Goal: Transaction & Acquisition: Book appointment/travel/reservation

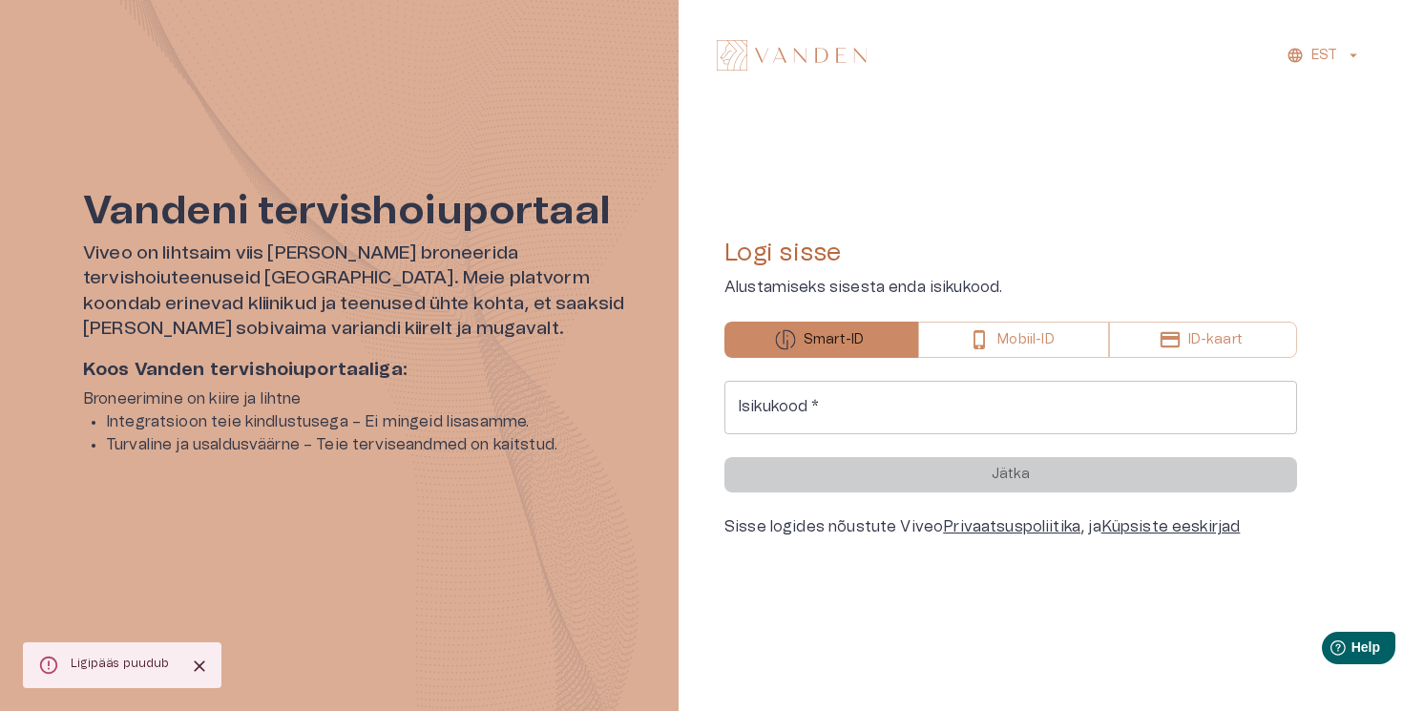
click at [824, 400] on input "Isikukood   *" at bounding box center [1011, 407] width 573 height 53
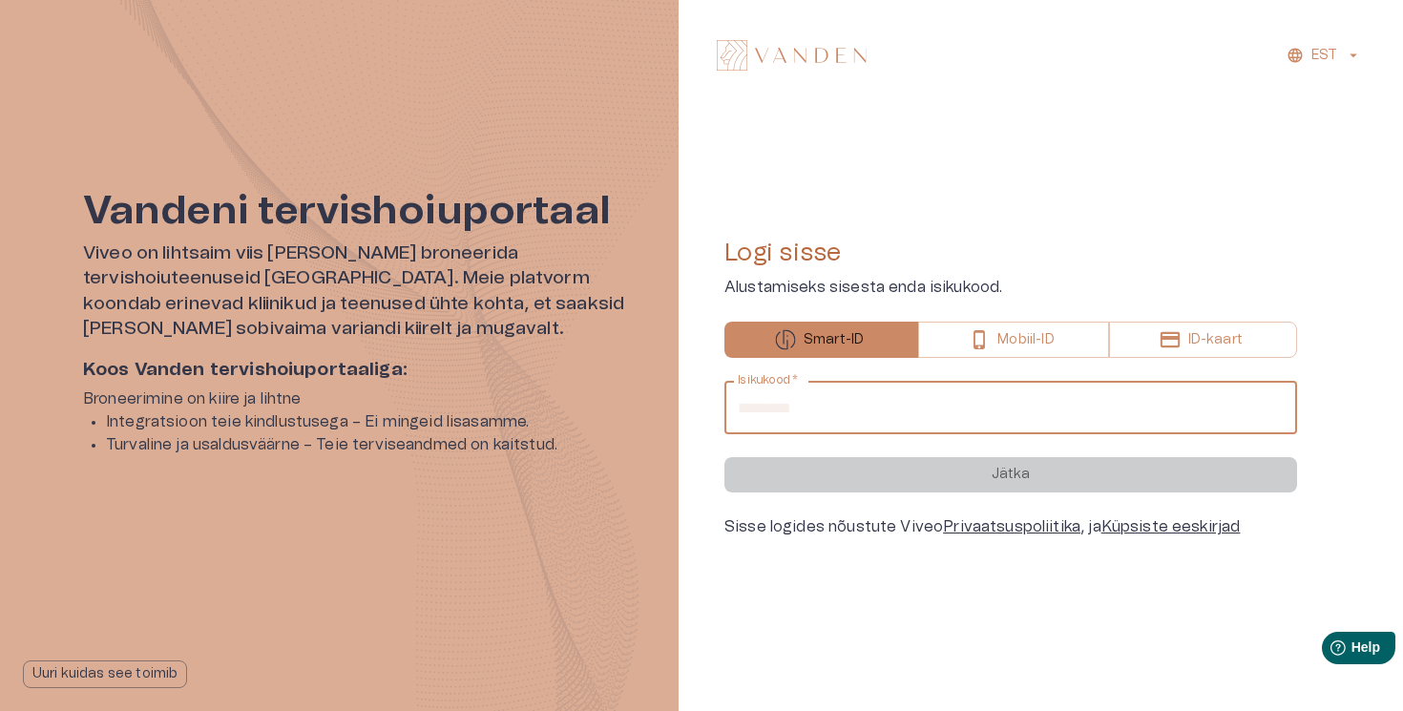
type input "**********"
click at [725, 457] on button "Jätka" at bounding box center [1011, 474] width 573 height 35
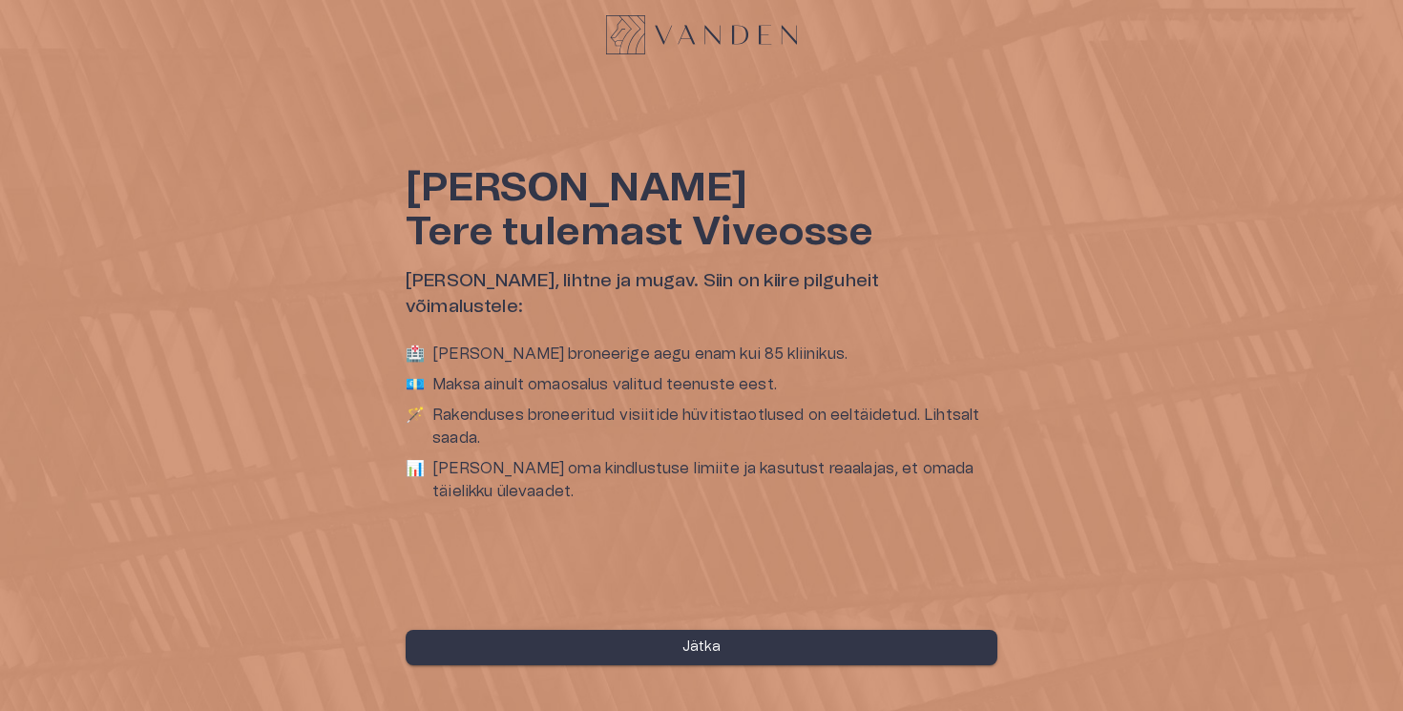
click at [767, 646] on button "Jätka" at bounding box center [702, 647] width 592 height 35
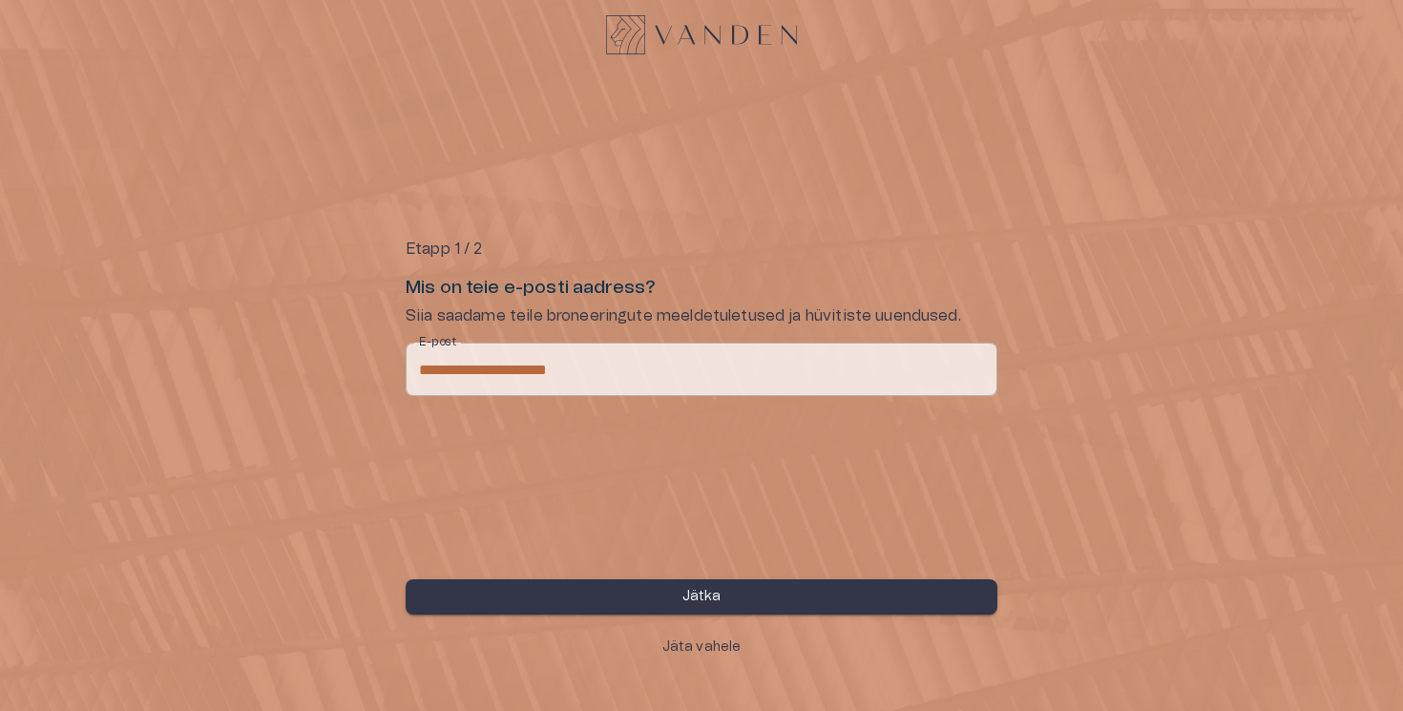
click at [700, 603] on p "Jätka" at bounding box center [702, 597] width 39 height 20
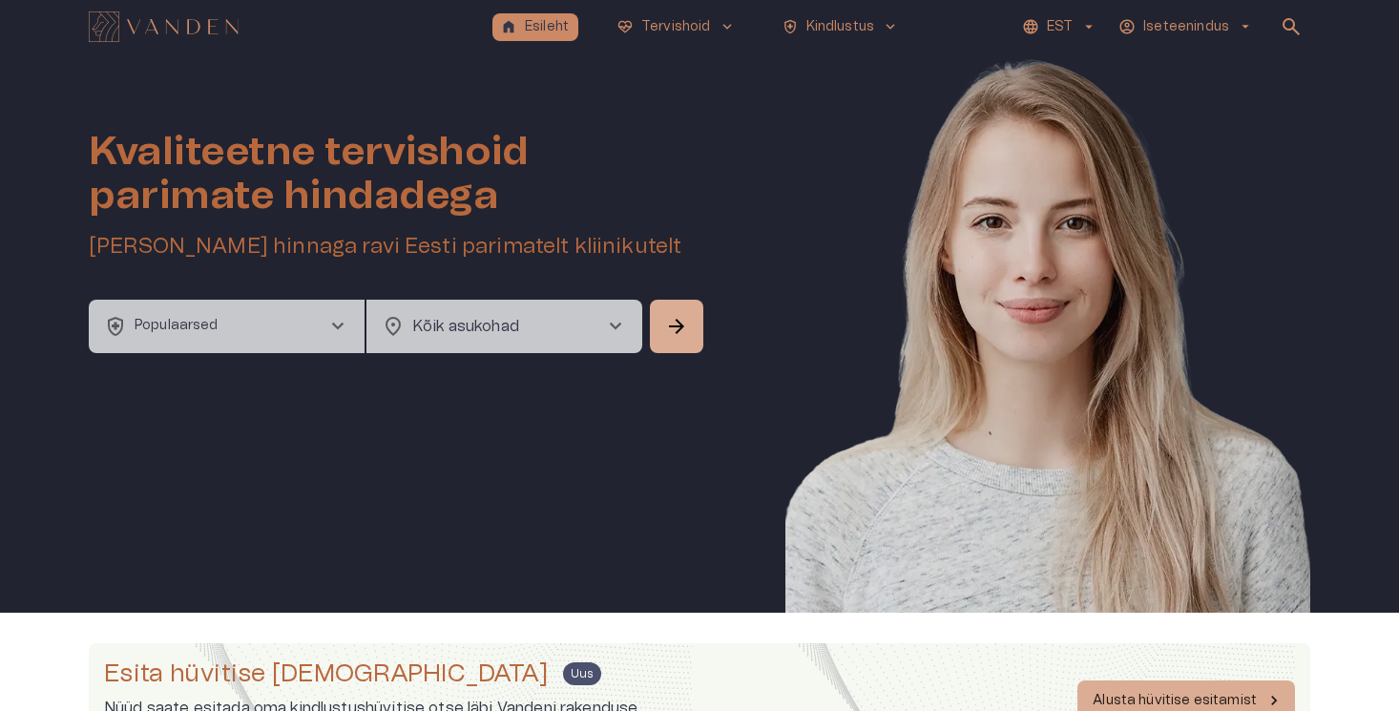
click at [308, 320] on button "health_and_safety Populaarsed chevron_right" at bounding box center [227, 326] width 276 height 53
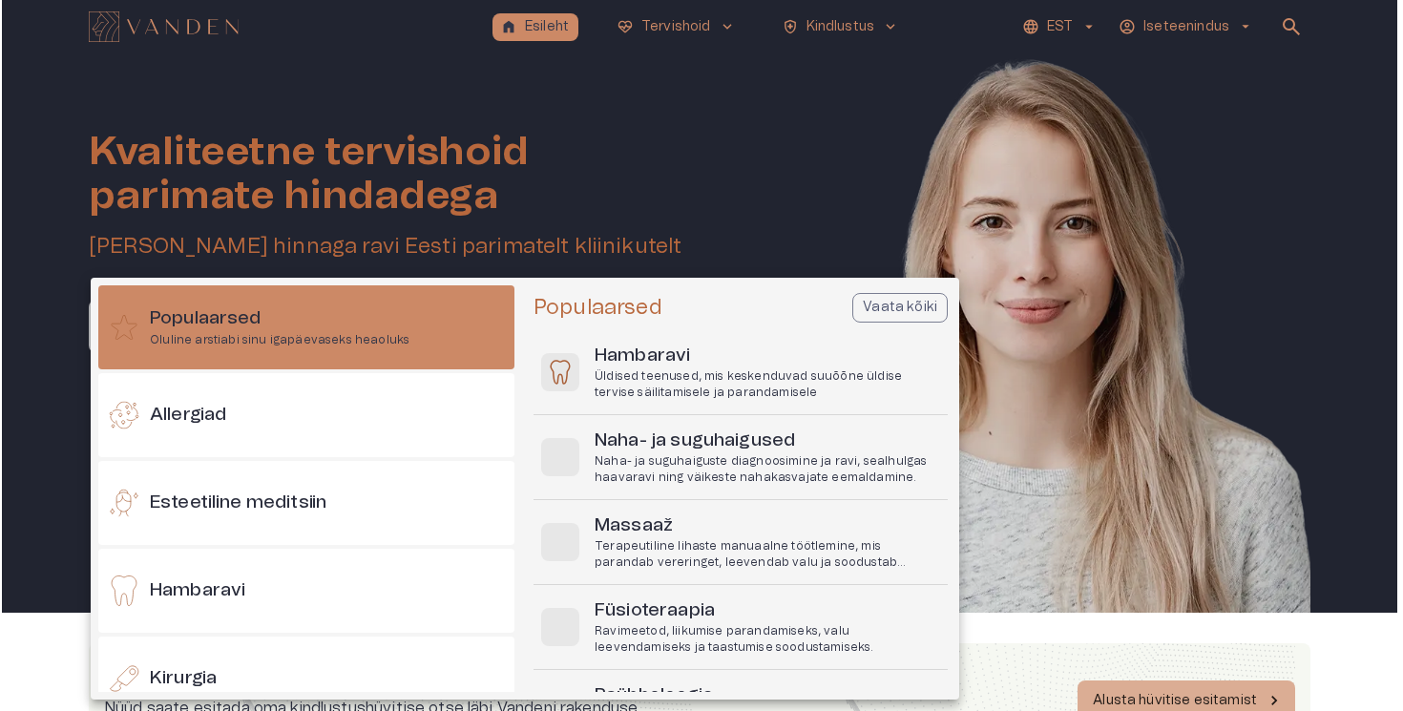
scroll to position [53, 0]
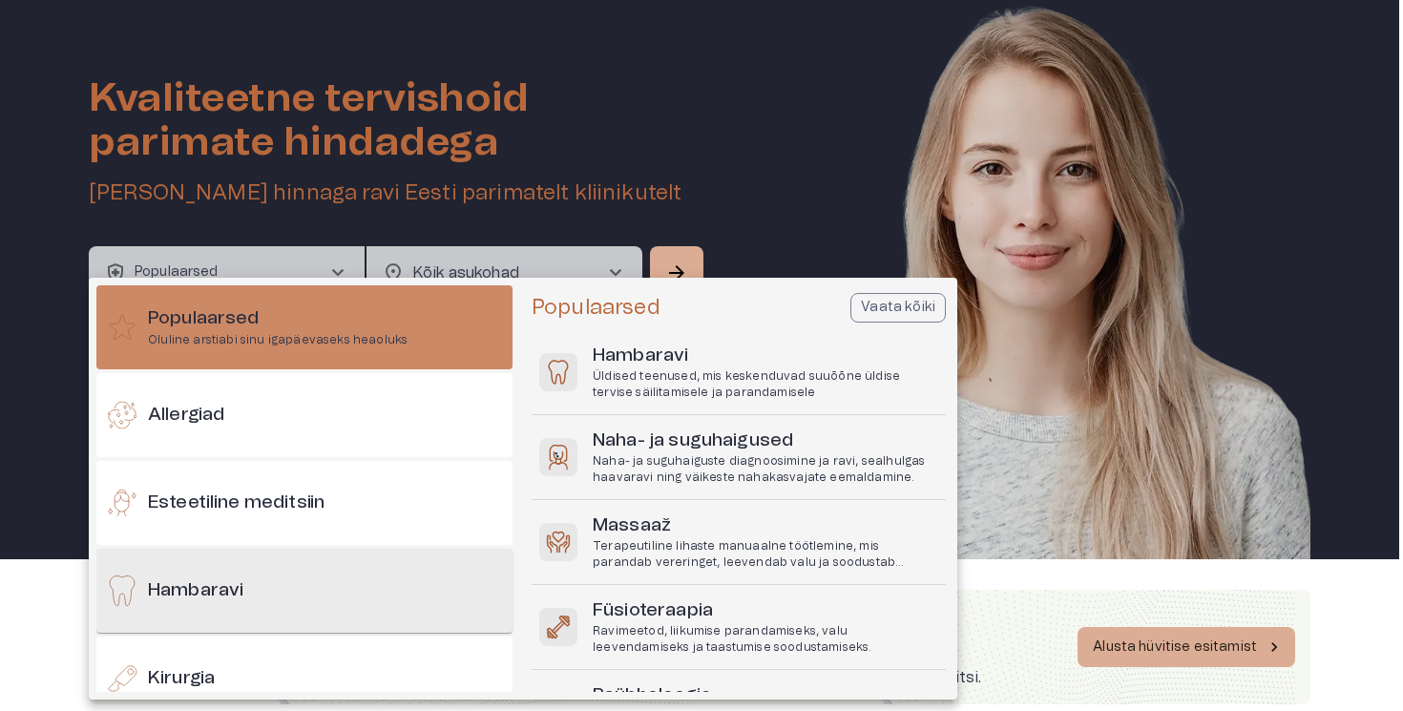
click at [275, 593] on div "Hambaravi" at bounding box center [304, 591] width 416 height 84
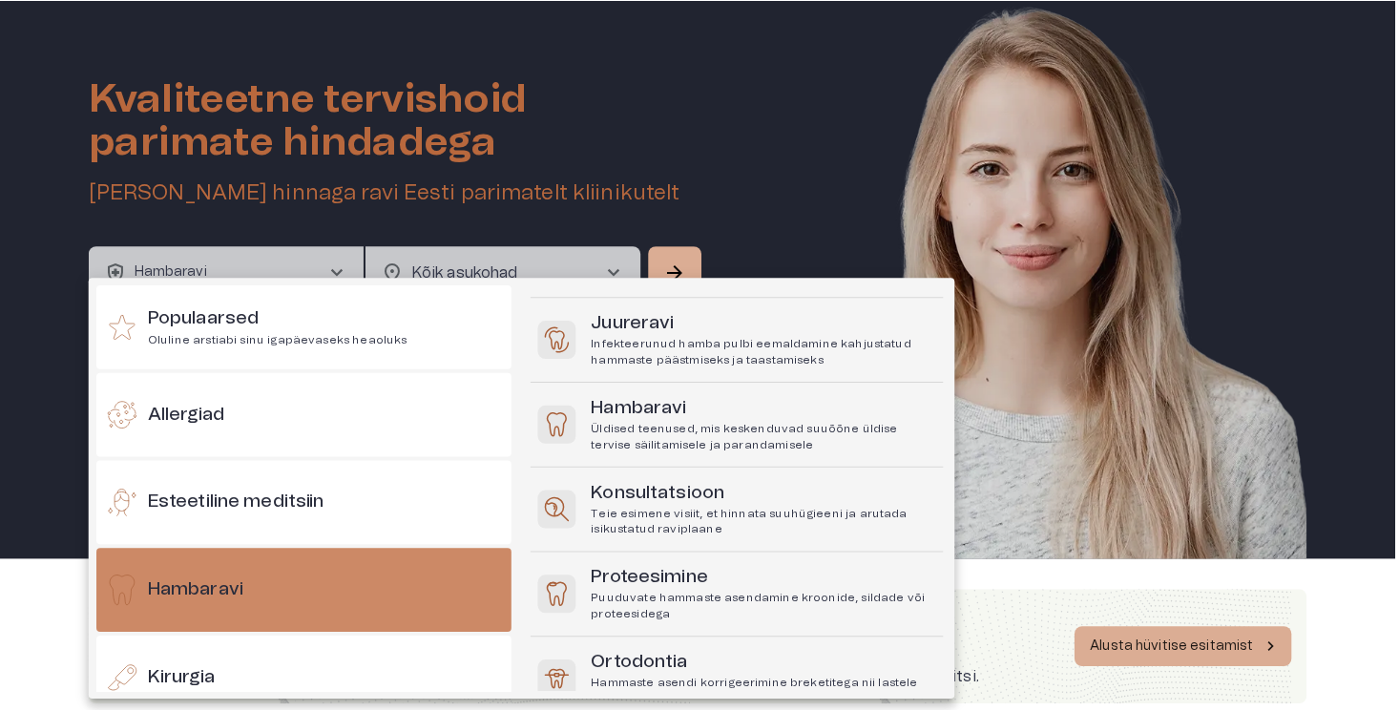
scroll to position [458, 0]
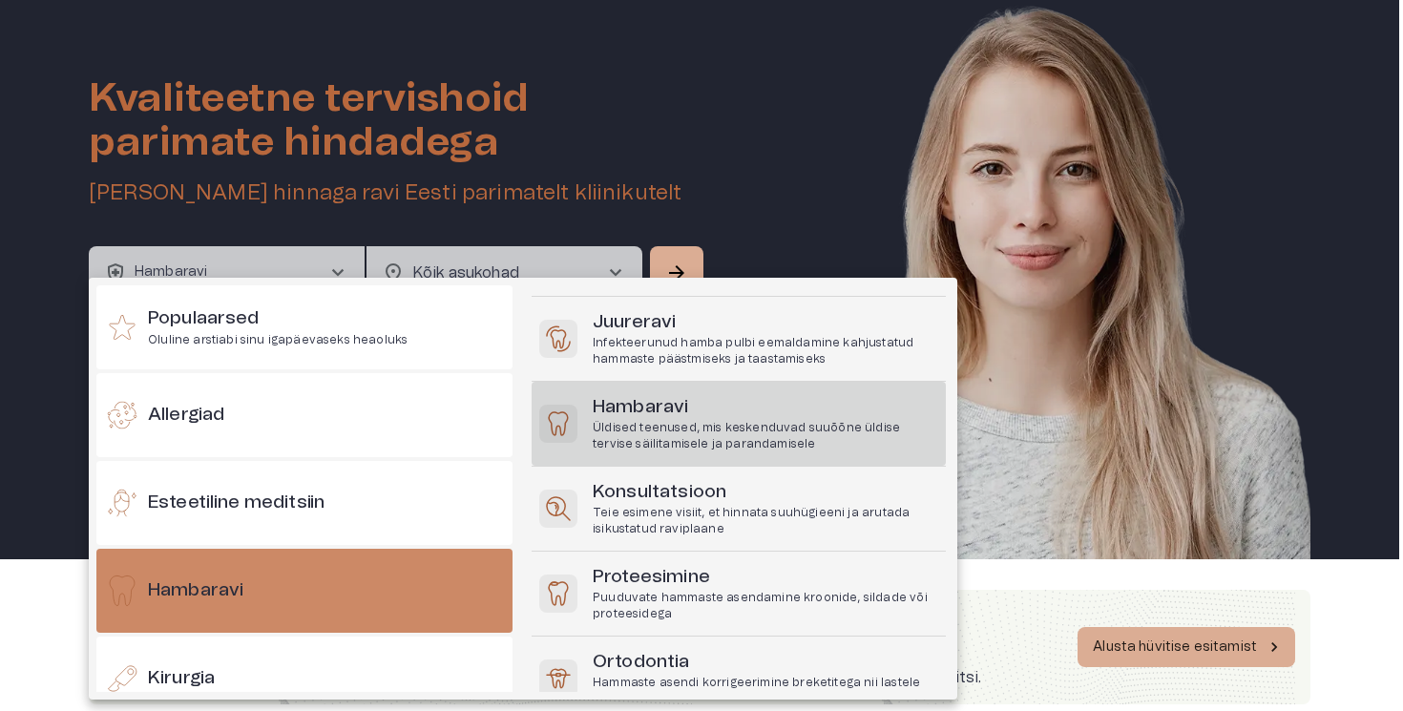
click at [751, 432] on p "Üldised teenused, mis keskenduvad suuõõne üldise tervise säilitamisele ja paran…" at bounding box center [766, 436] width 346 height 32
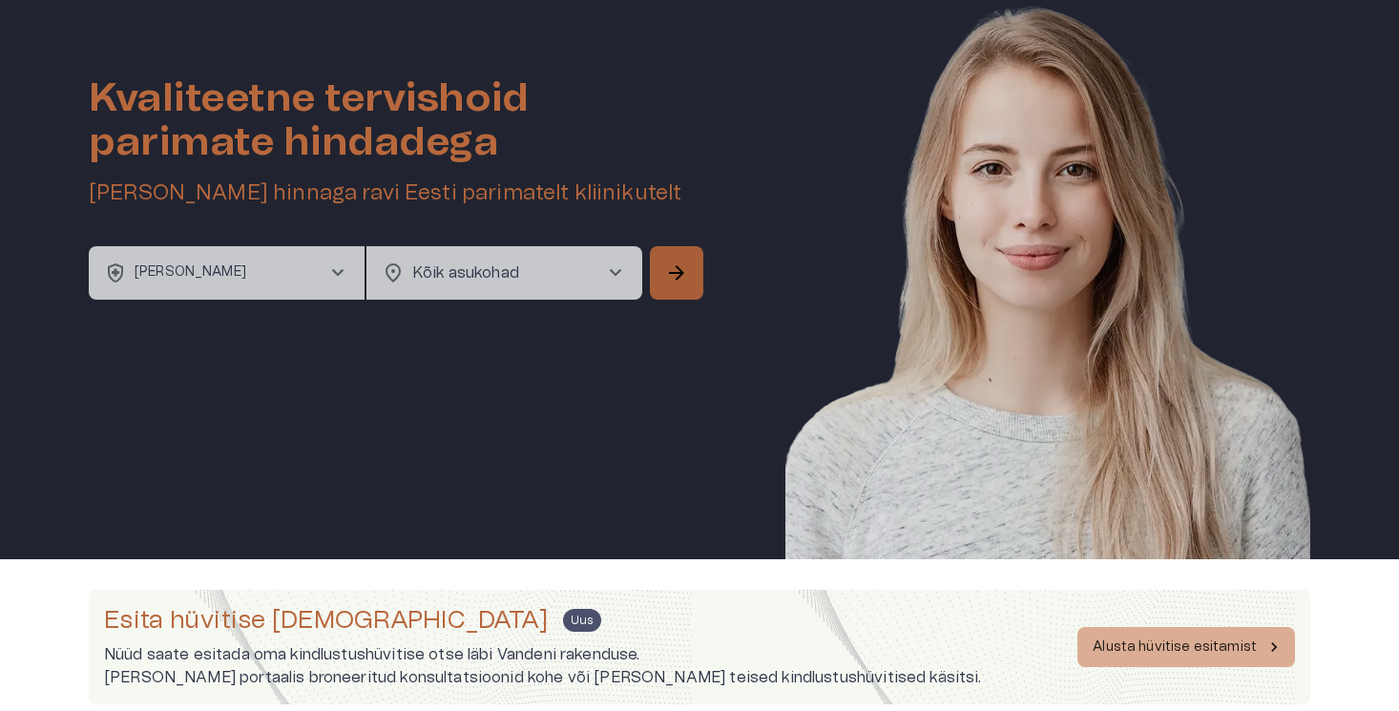
click at [674, 263] on span "arrow_forward" at bounding box center [676, 273] width 23 height 23
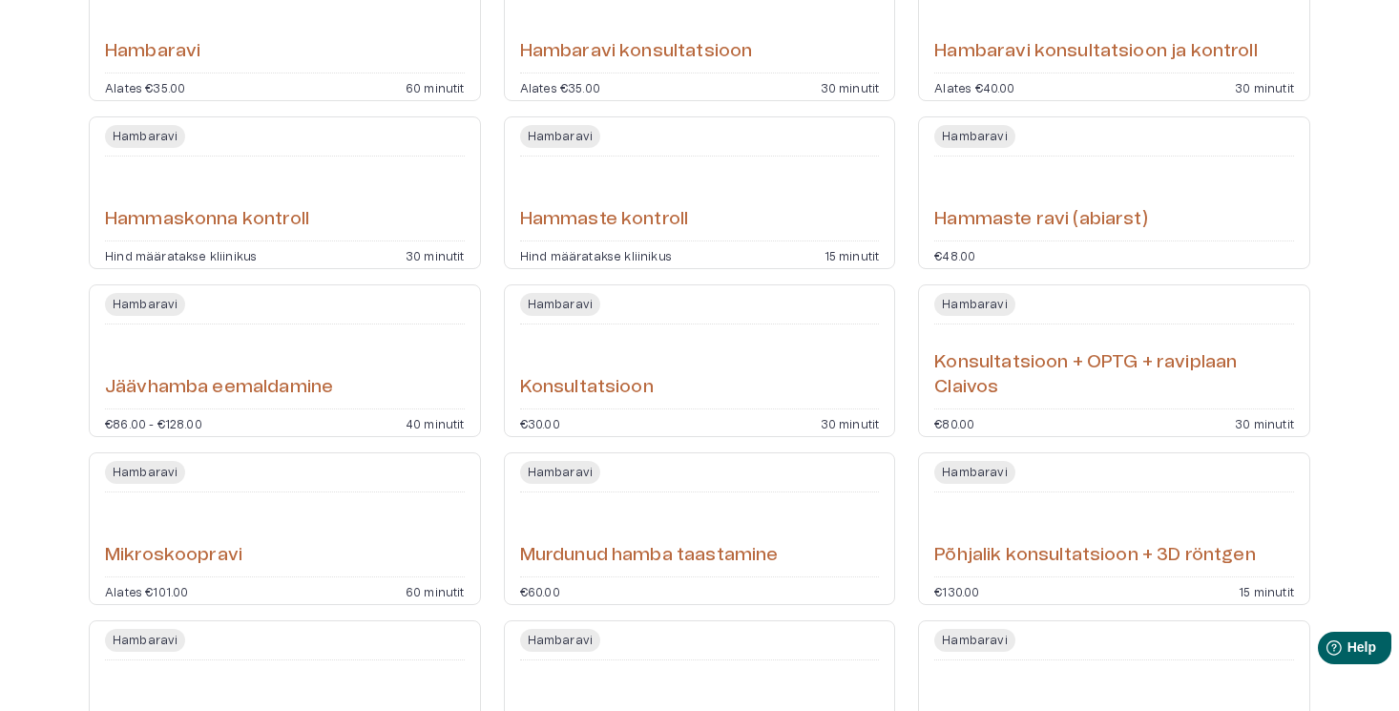
scroll to position [481, 0]
click at [694, 347] on div "Konsultatsioon" at bounding box center [700, 365] width 360 height 69
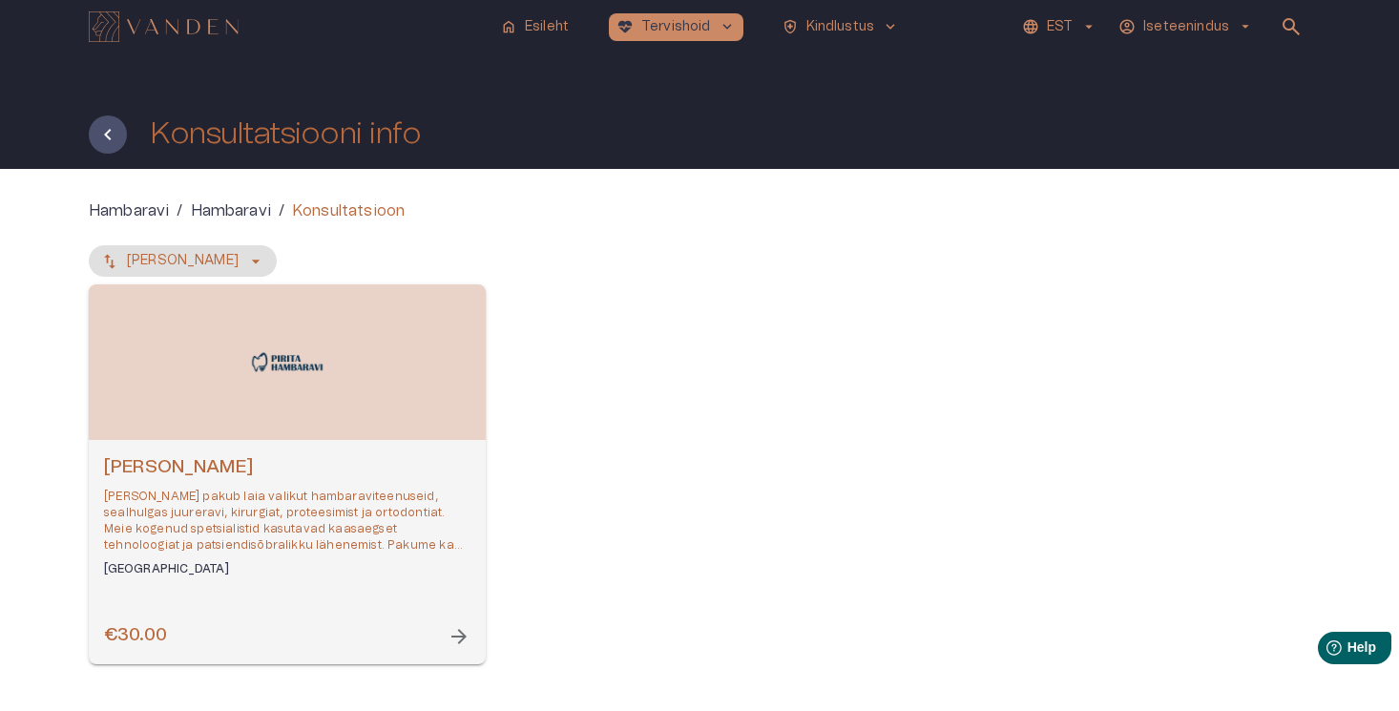
click at [332, 494] on p "Pirita Hambaravi pakub laia valikut hambaraviteenuseid, sealhulgas juureravi, k…" at bounding box center [287, 522] width 367 height 66
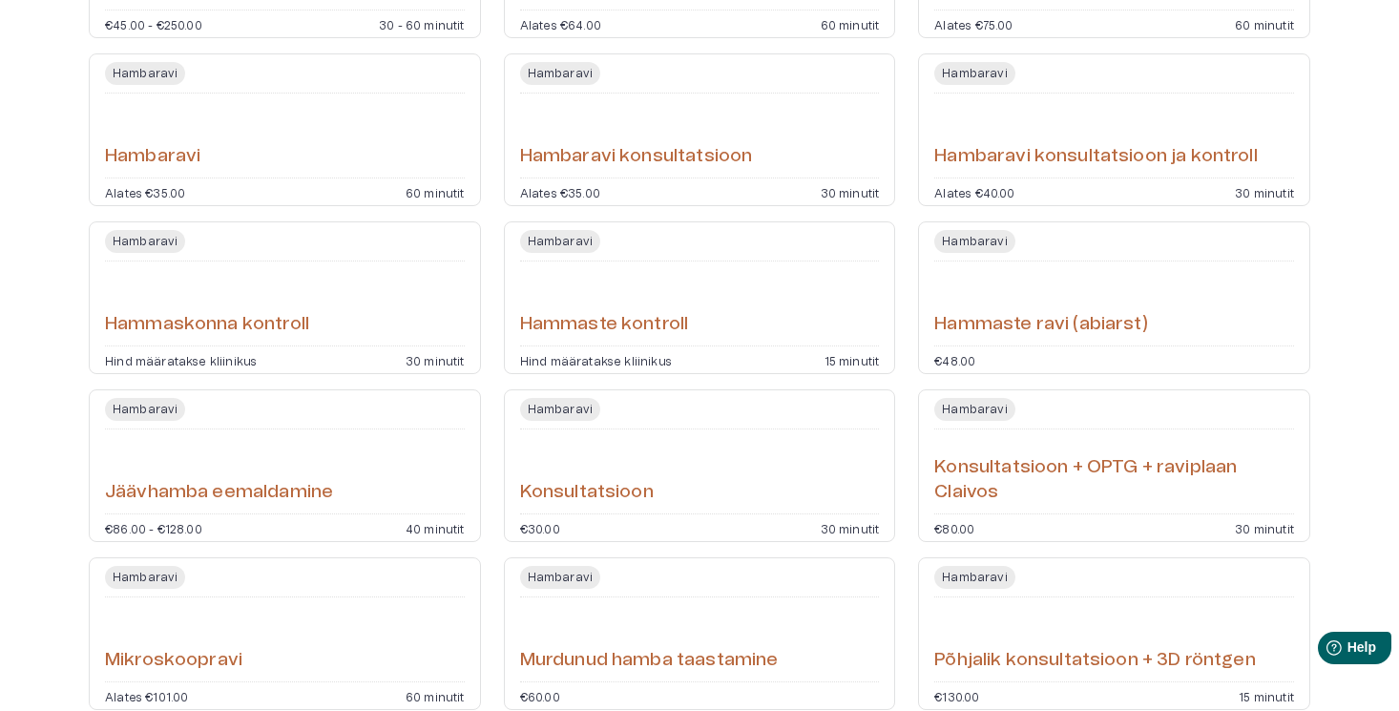
scroll to position [373, 0]
click at [728, 162] on h6 "Hambaravi konsultatsioon" at bounding box center [636, 159] width 233 height 26
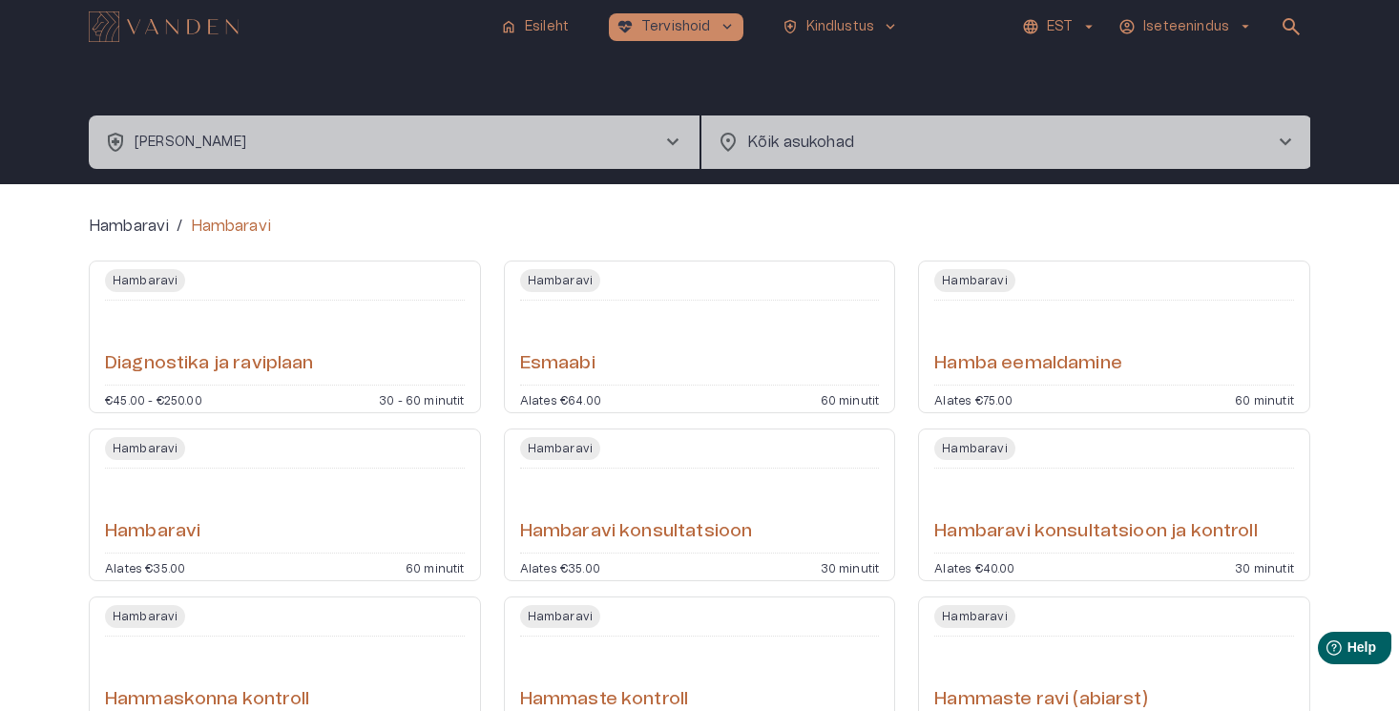
click at [1072, 24] on p "EST" at bounding box center [1060, 27] width 26 height 20
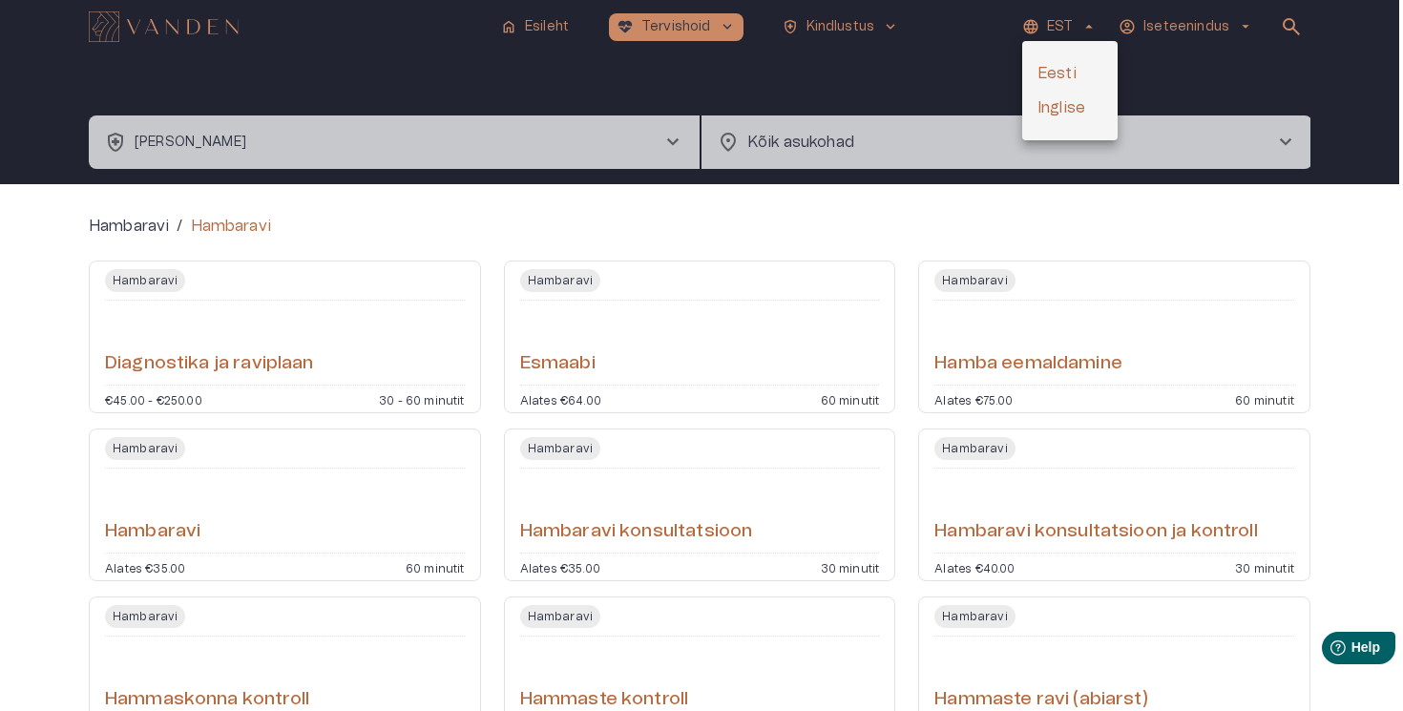
click at [1061, 103] on li "Inglise" at bounding box center [1069, 108] width 95 height 34
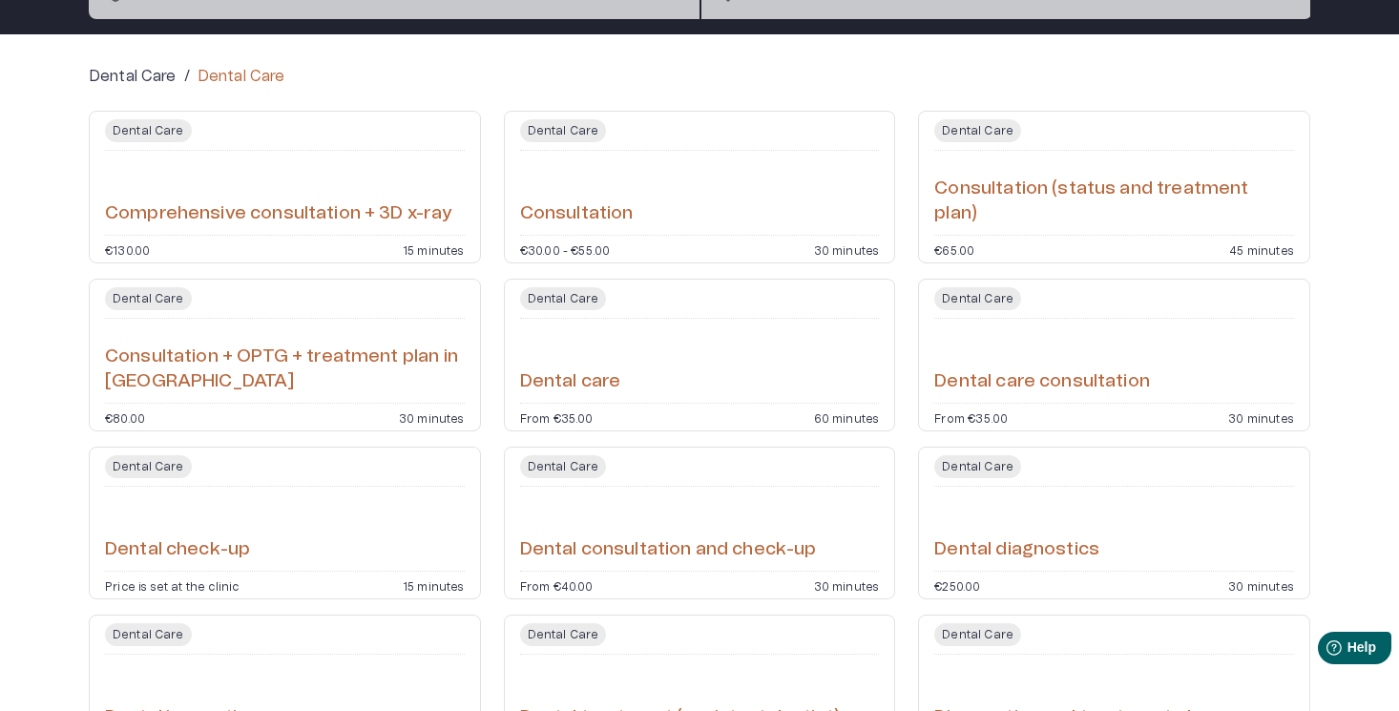
click at [1030, 213] on h6 "Consultation (status and treatment plan)" at bounding box center [1115, 202] width 360 height 51
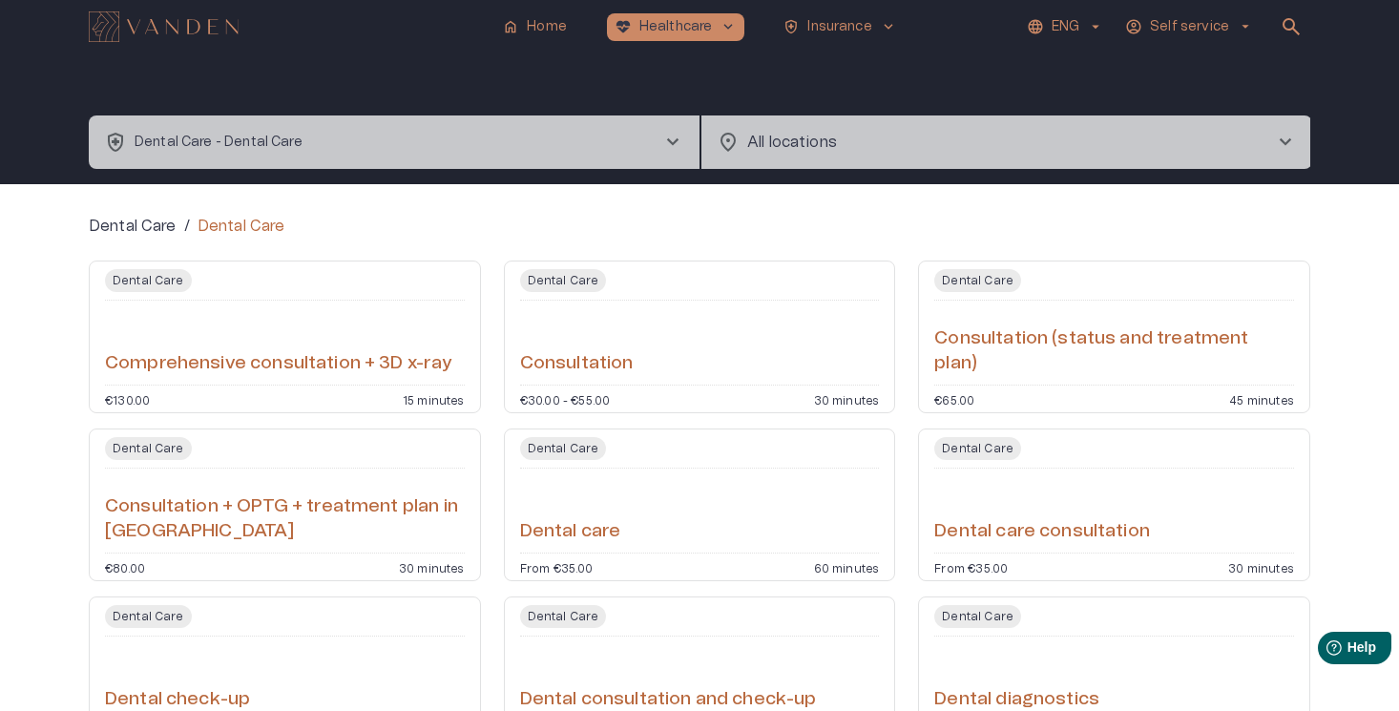
click at [1072, 31] on p "ENG" at bounding box center [1066, 27] width 28 height 20
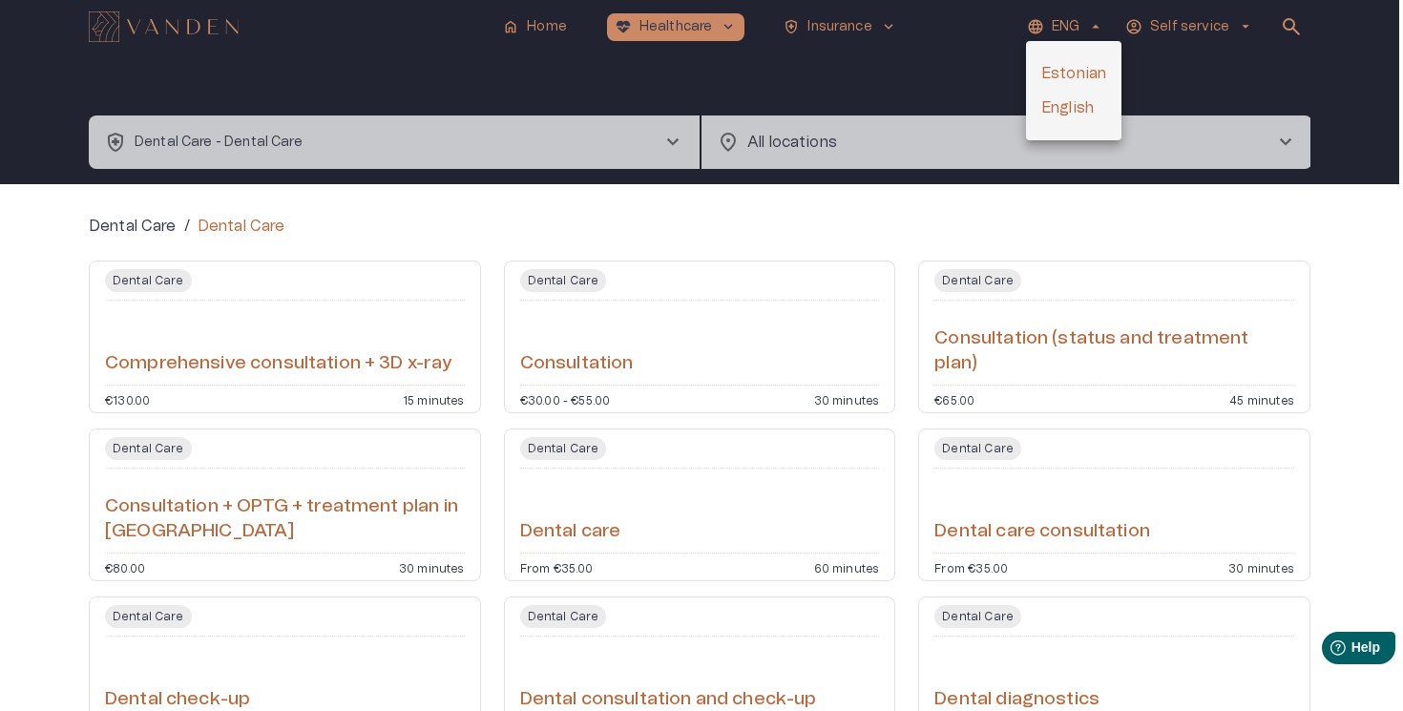
click at [1072, 67] on li "Estonian" at bounding box center [1073, 73] width 95 height 34
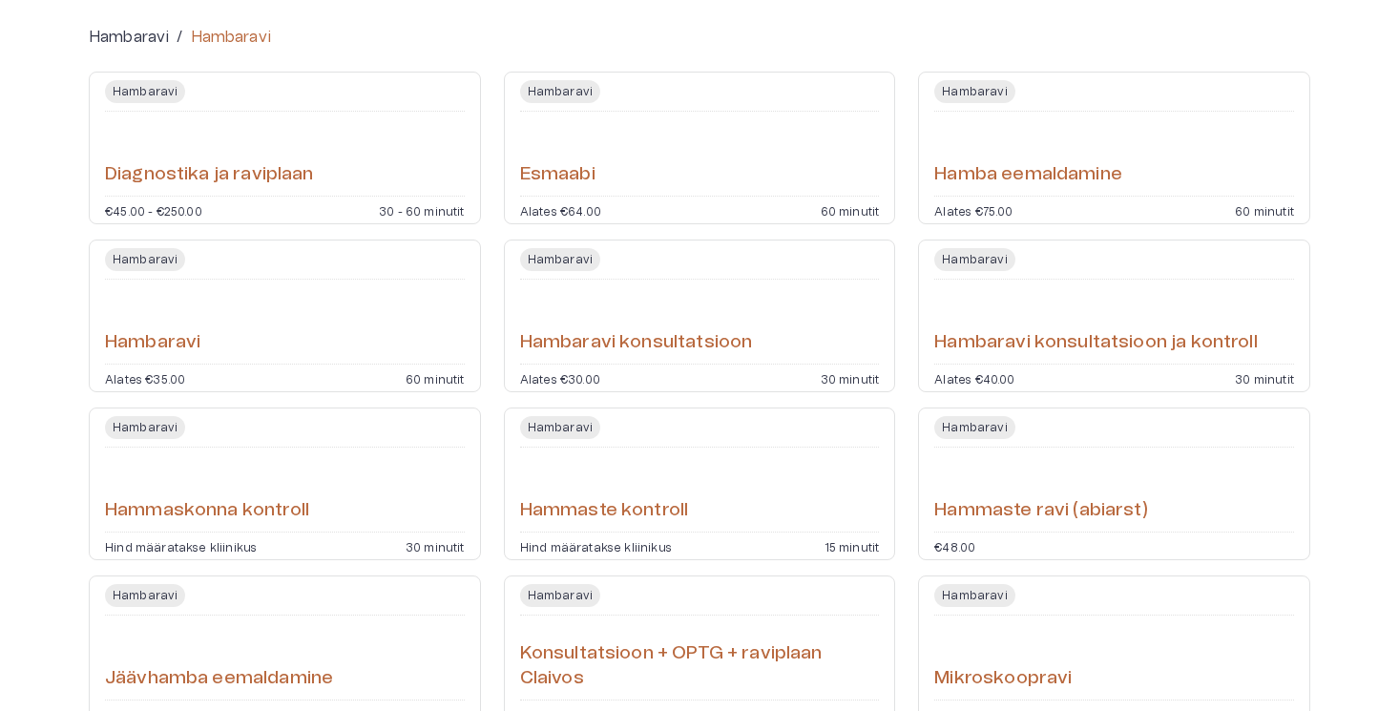
scroll to position [219, 0]
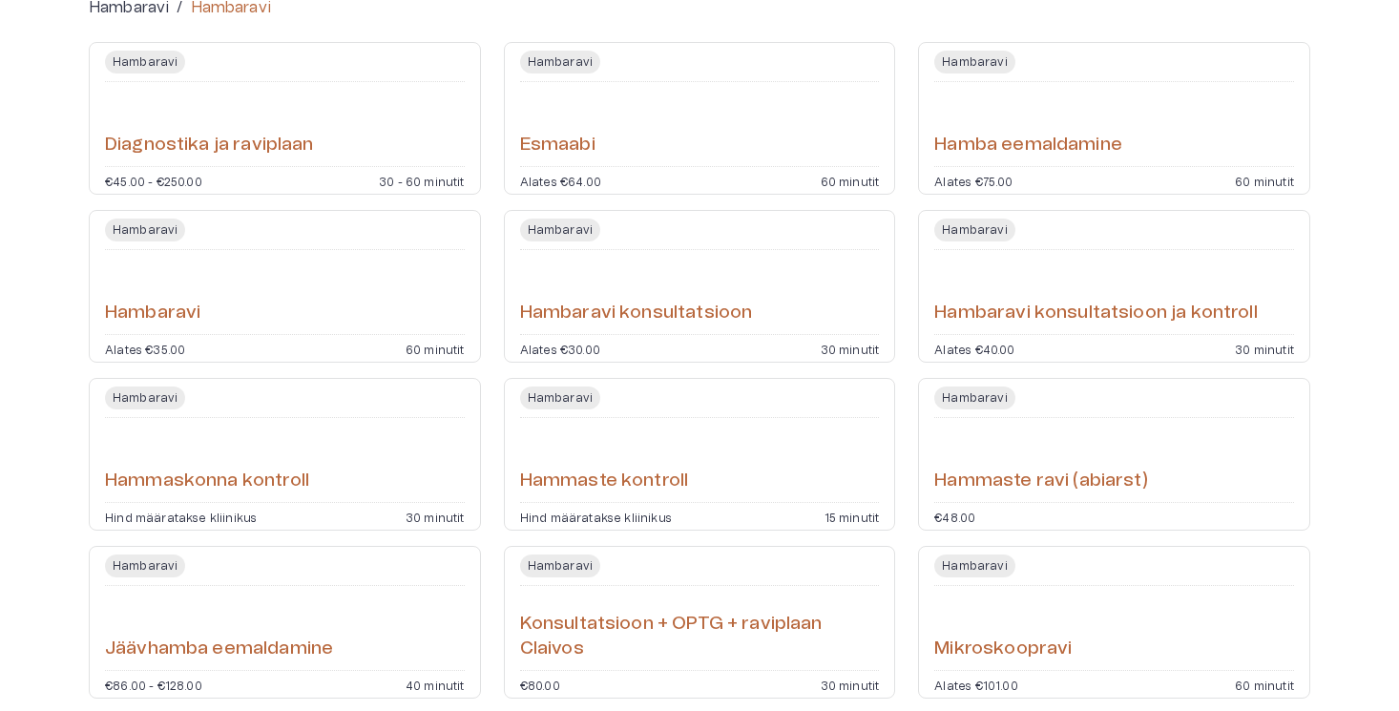
click at [1040, 281] on div "Hambaravi konsultatsioon ja kontroll" at bounding box center [1115, 292] width 360 height 69
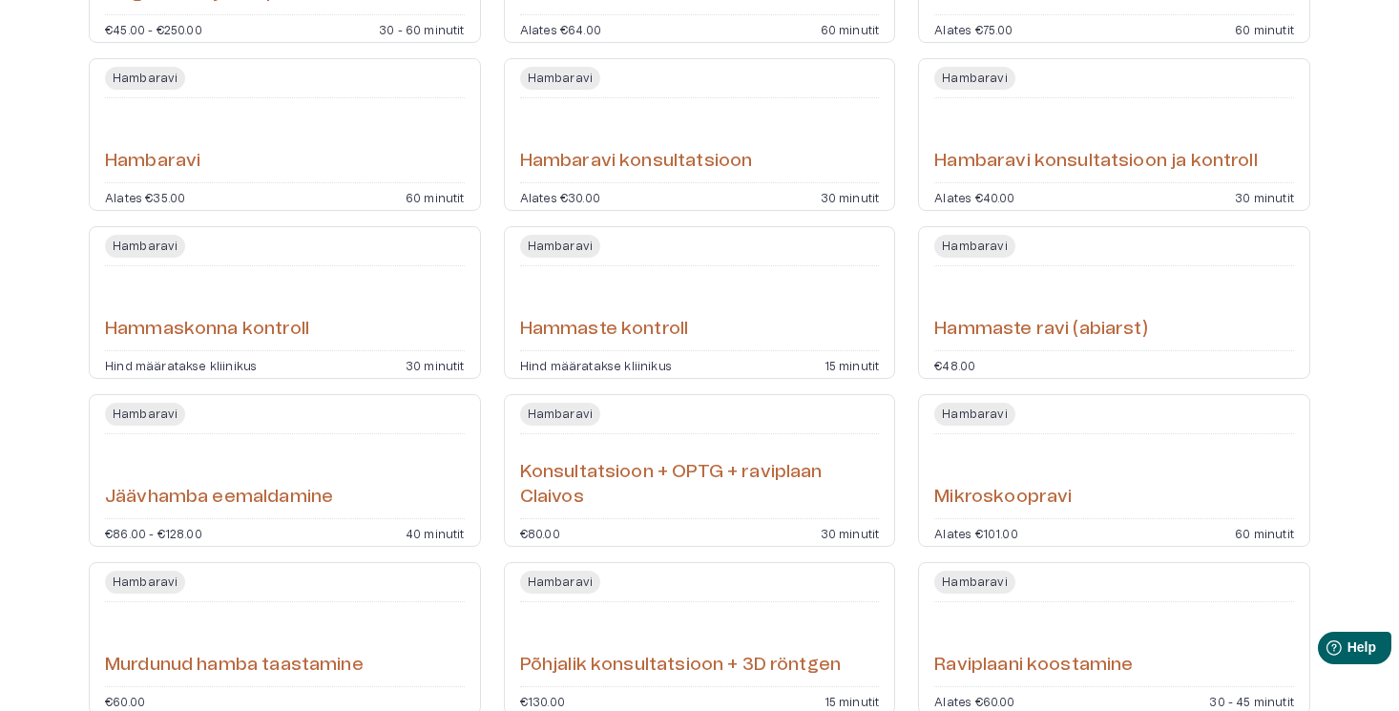
scroll to position [362, 0]
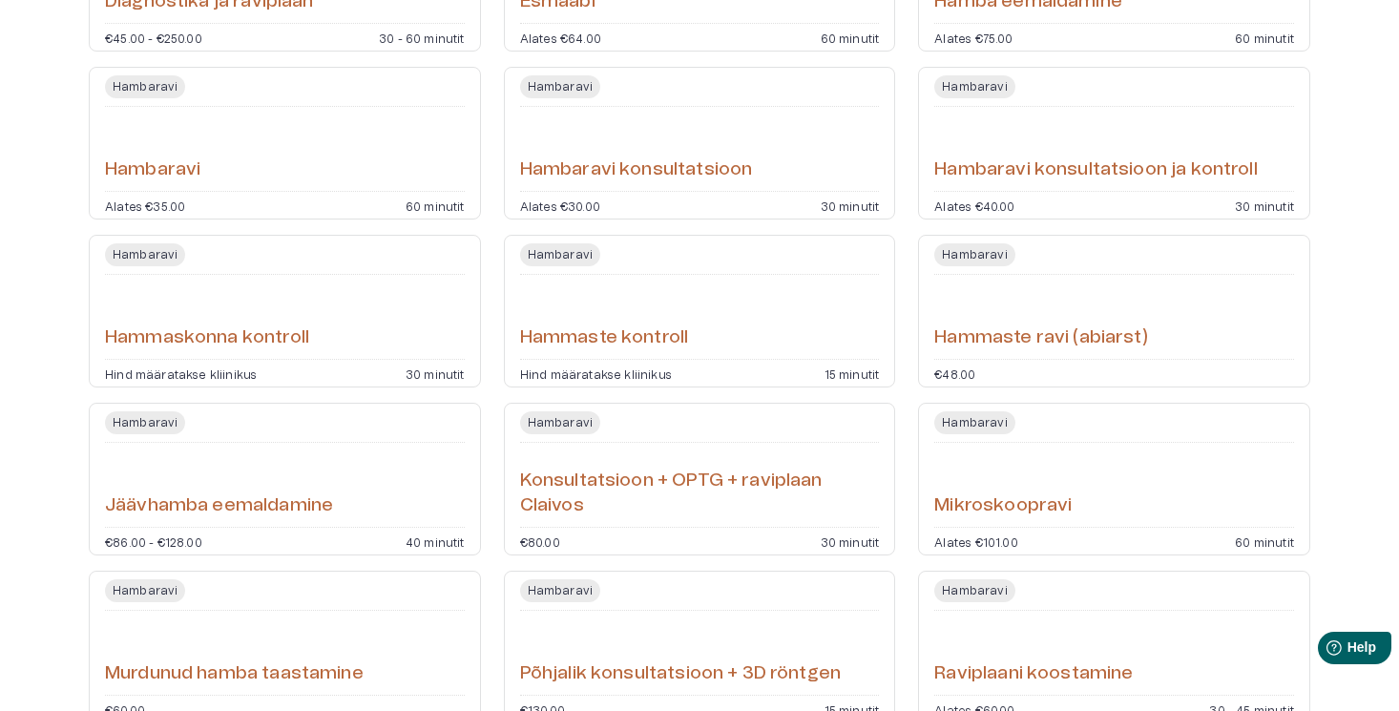
click at [666, 309] on div "Hammaste kontroll" at bounding box center [700, 317] width 360 height 69
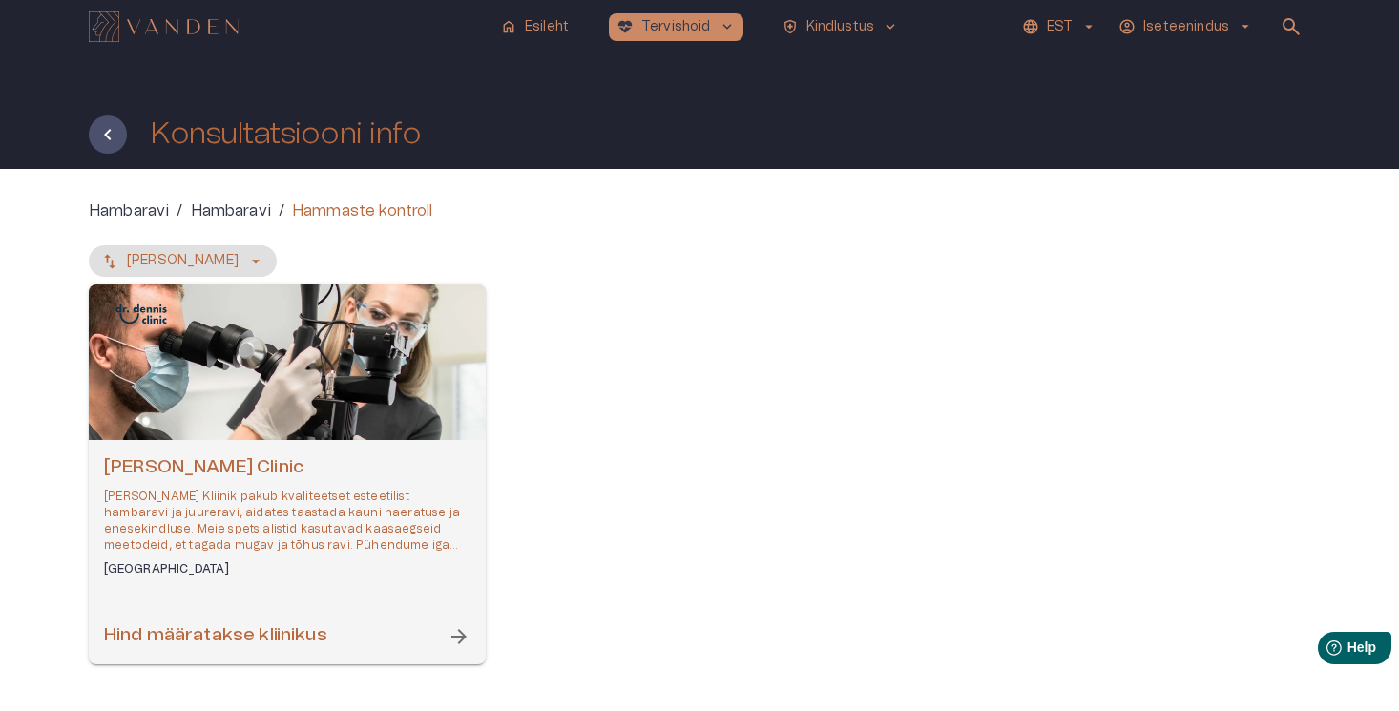
scroll to position [362, 0]
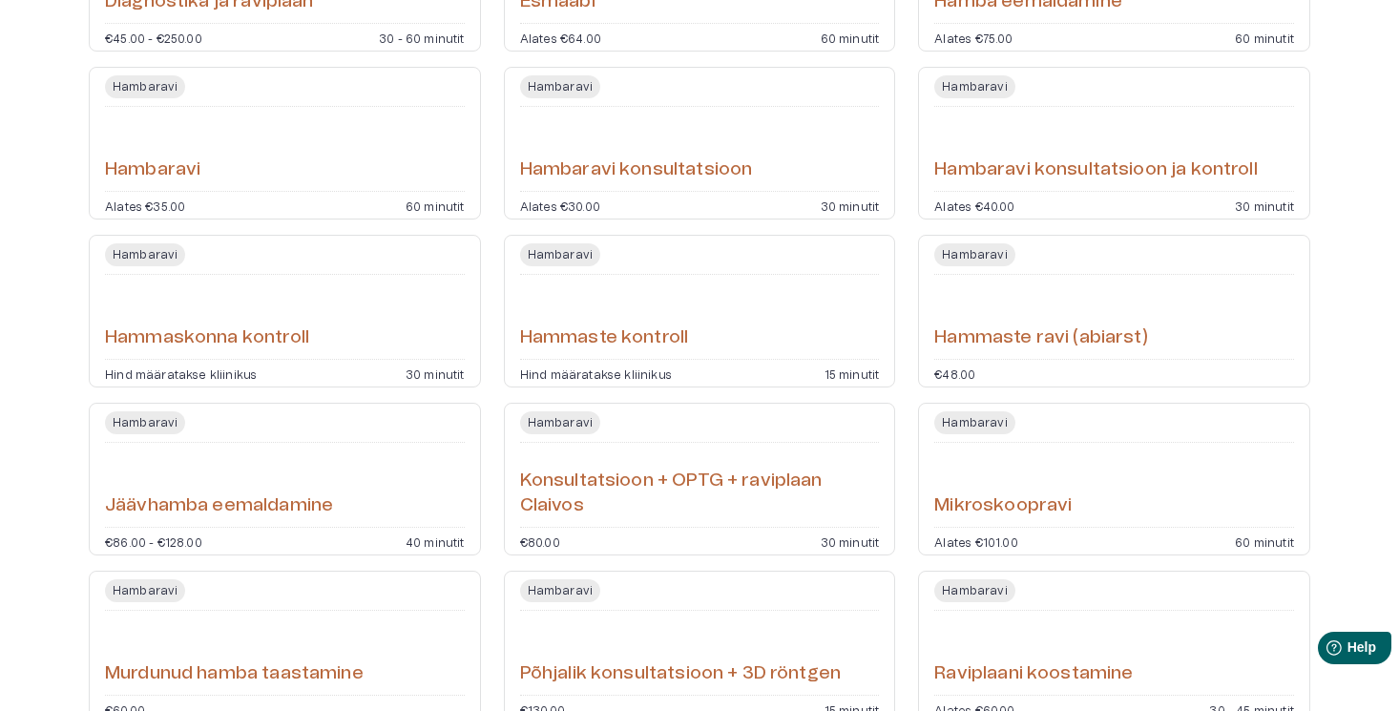
click at [342, 318] on div "Hammaskonna kontroll" at bounding box center [285, 317] width 360 height 69
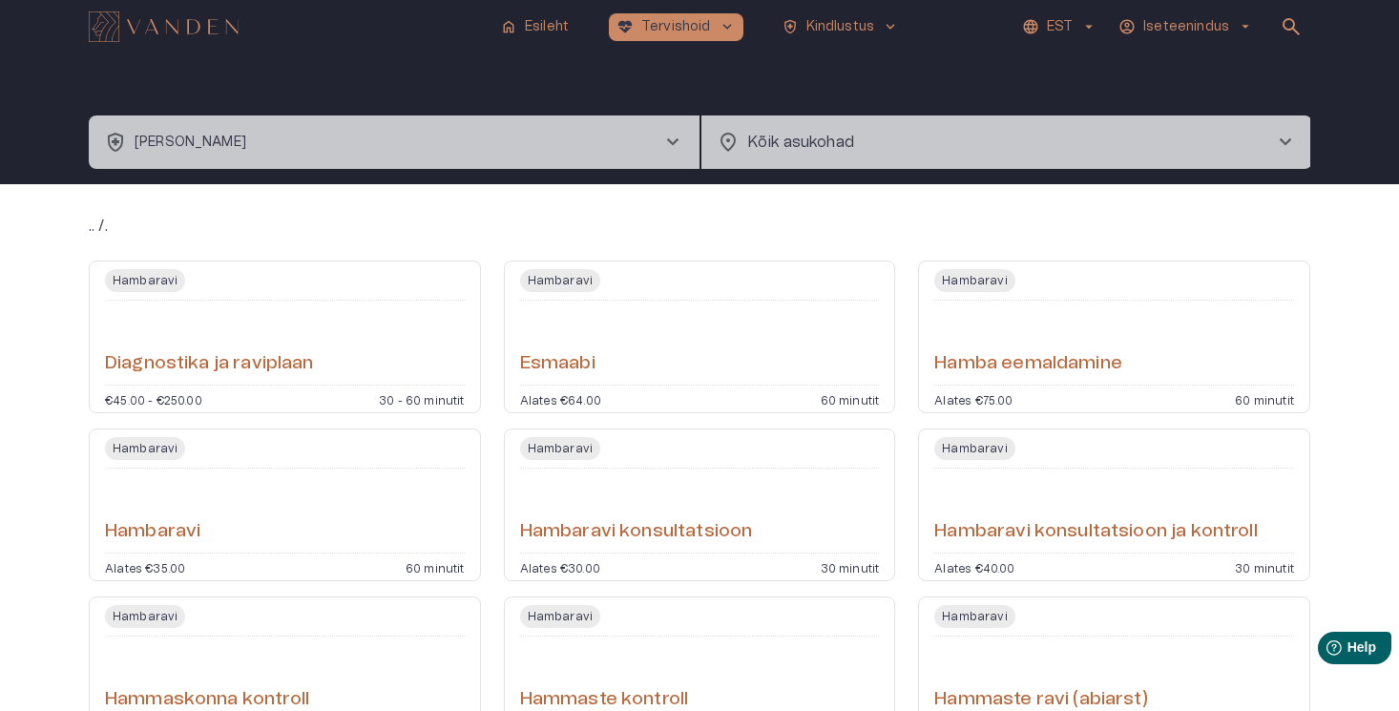
scroll to position [362, 0]
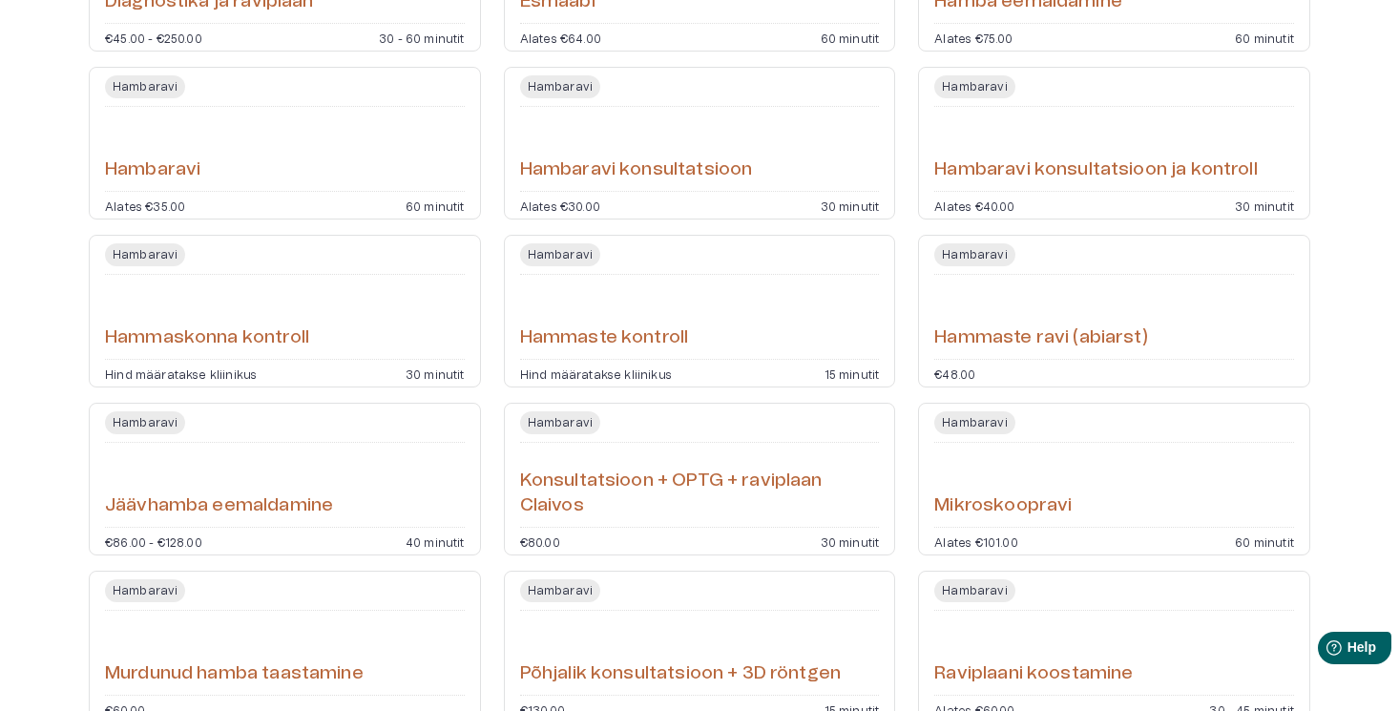
click at [288, 290] on div "Hammaskonna kontroll" at bounding box center [285, 317] width 360 height 69
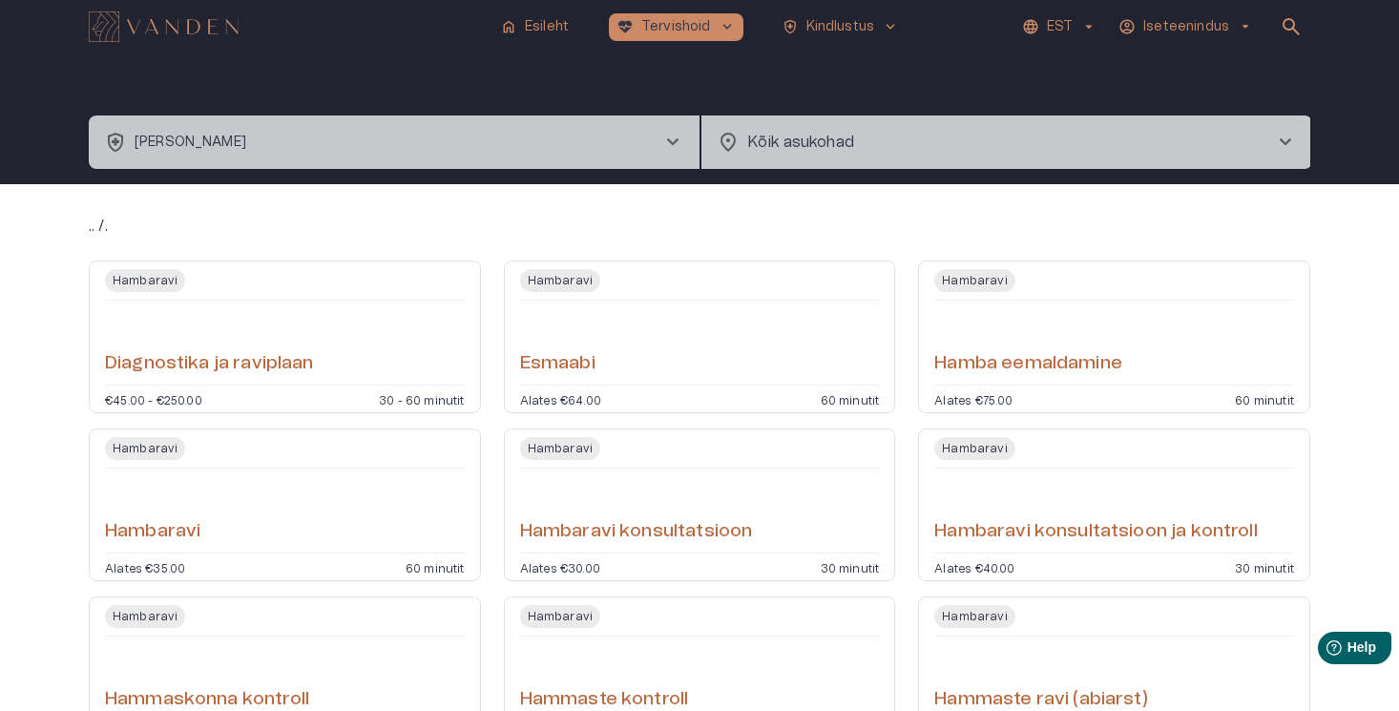
scroll to position [362, 0]
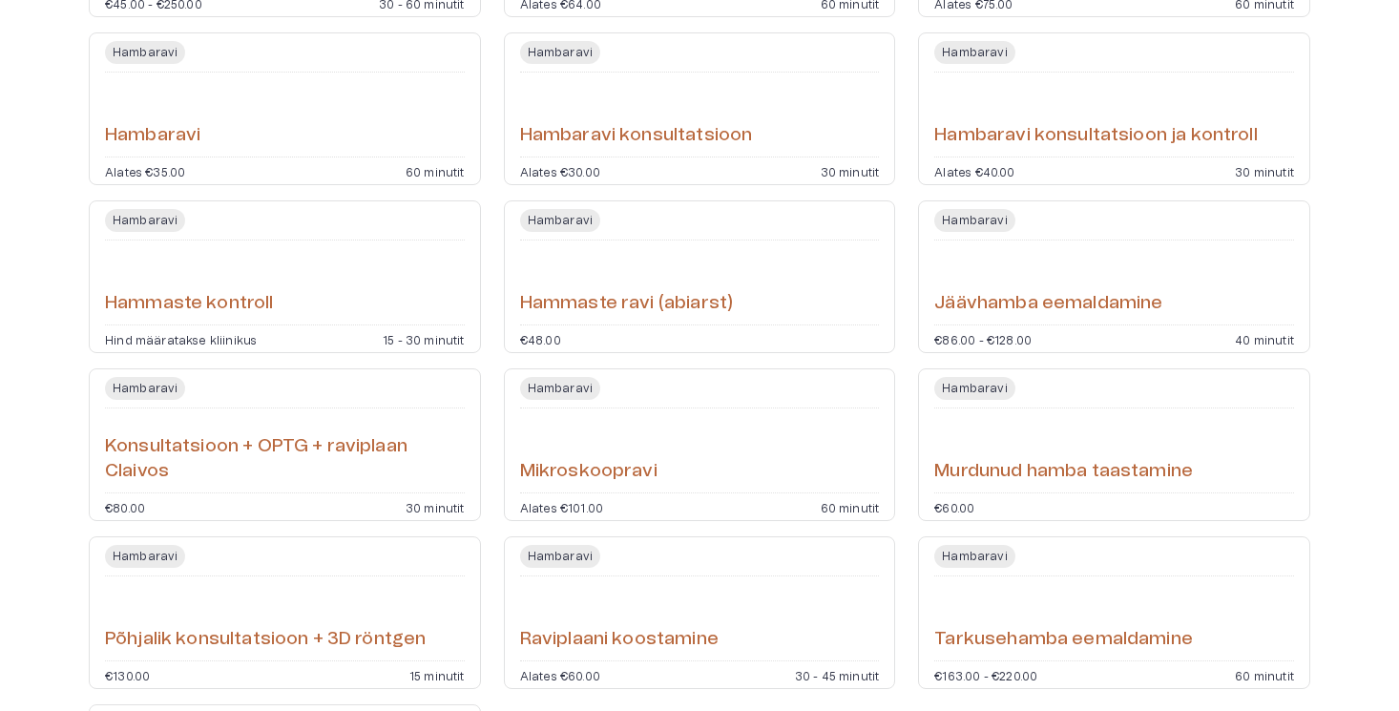
scroll to position [515, 0]
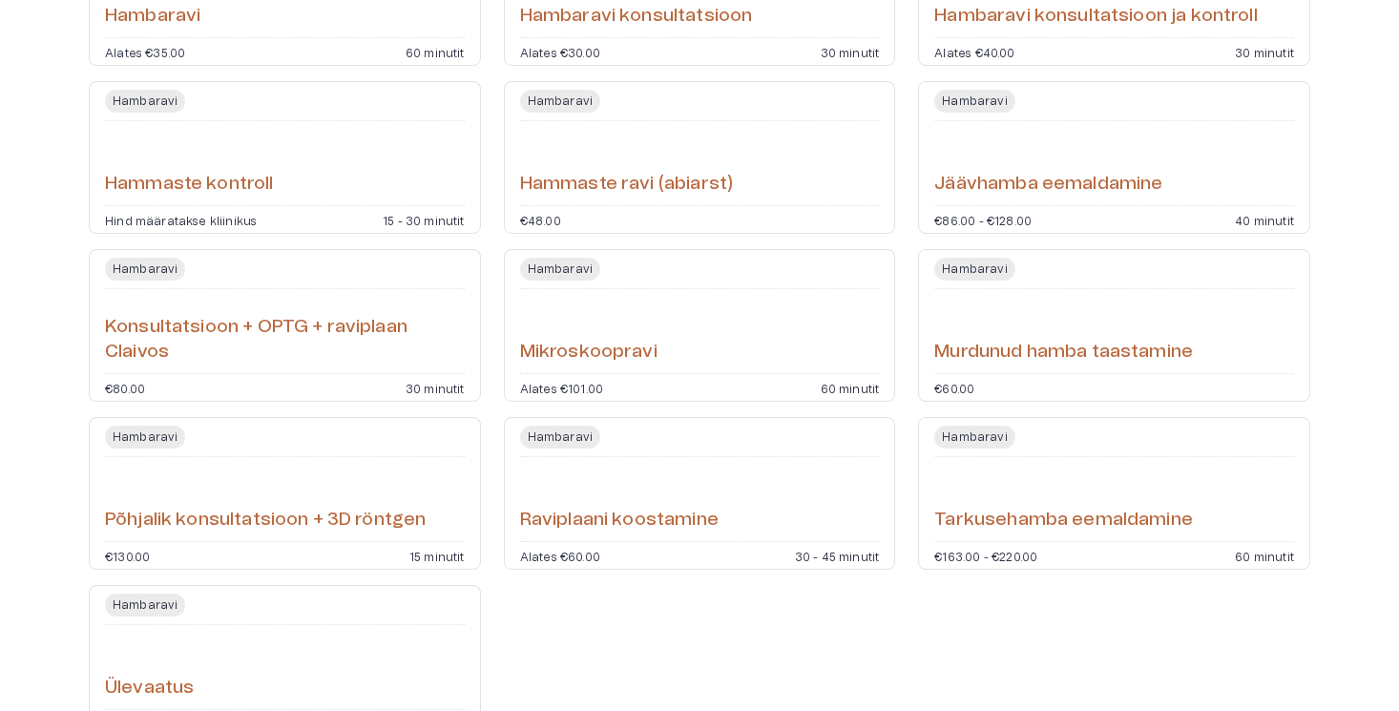
click at [415, 165] on div "Hammaste kontroll" at bounding box center [285, 163] width 360 height 69
